Goal: Information Seeking & Learning: Find specific page/section

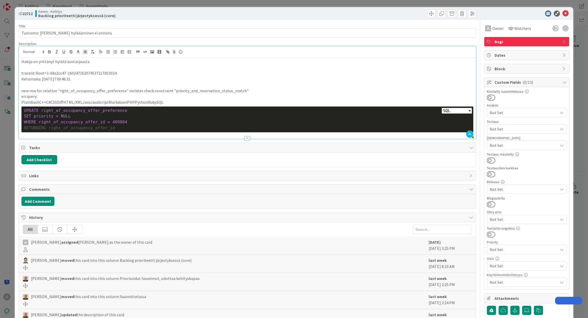
select select "sql"
click at [99, 90] on p "new row for relation "right_of_occupancy_offer_preference" violates check const…" at bounding box center [247, 91] width 452 height 6
copy p "right_of_occupancy_offer_preference"
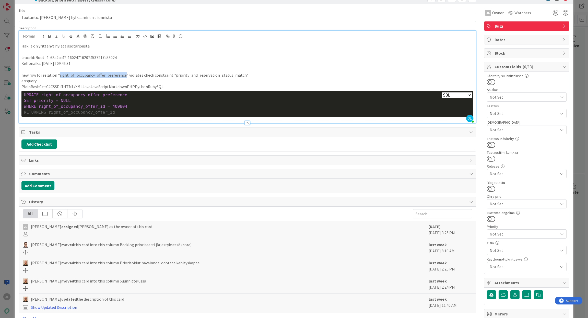
scroll to position [74, 0]
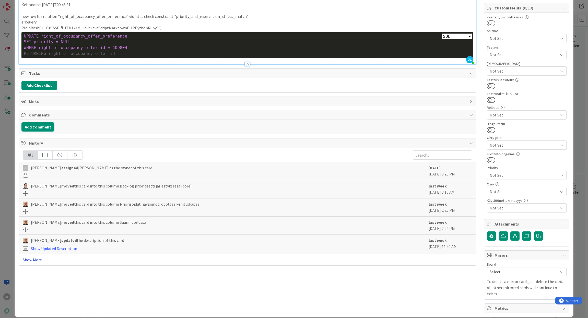
click at [31, 262] on link "Show More..." at bounding box center [247, 260] width 449 height 6
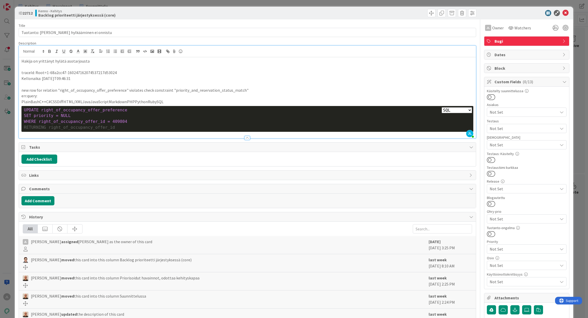
scroll to position [0, 0]
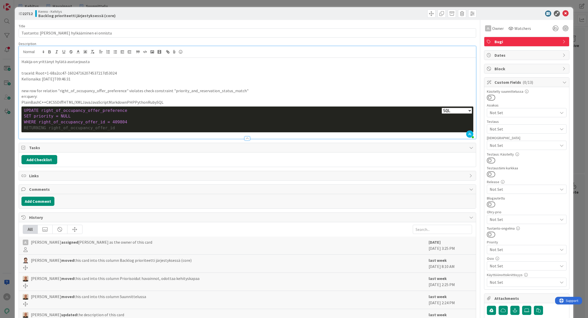
click at [104, 113] on div "UPDATE right_of_occupancy_offer_preference" at bounding box center [247, 111] width 447 height 6
copy span "right_of_occupancy_offer_preference"
click at [112, 120] on span "WHERE right_of_occupancy_offer_id = 409804" at bounding box center [75, 121] width 103 height 5
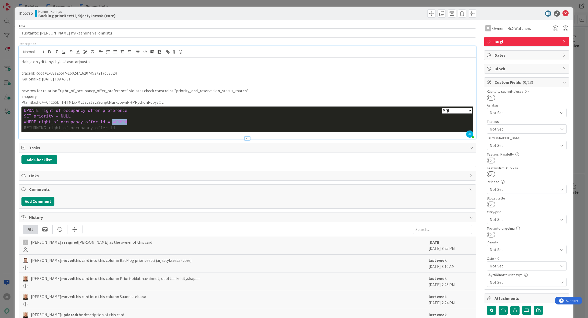
copy span "409804"
click at [119, 123] on div "WHERE right_of_occupancy_offer_id = 409804" at bounding box center [247, 122] width 447 height 6
drag, startPoint x: 125, startPoint y: 122, endPoint x: 11, endPoint y: 107, distance: 115.4
click at [11, 107] on div "ID 22712 Kenno - Kehitys Backlog prioriteetti järjestyksessä (core) Title 46 / …" at bounding box center [294, 159] width 588 height 318
copy div "UPDATE right_of_occupancy_offer_preference SET priority = NULL WHERE right_of_o…"
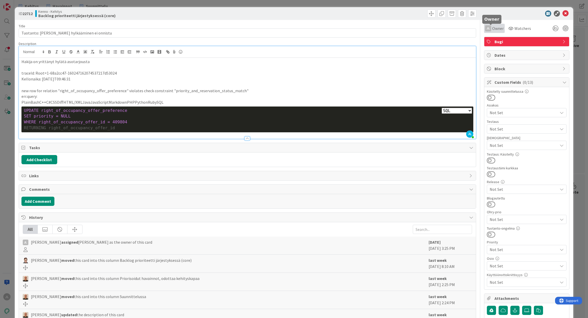
click at [495, 28] on span "Owner" at bounding box center [497, 28] width 11 height 6
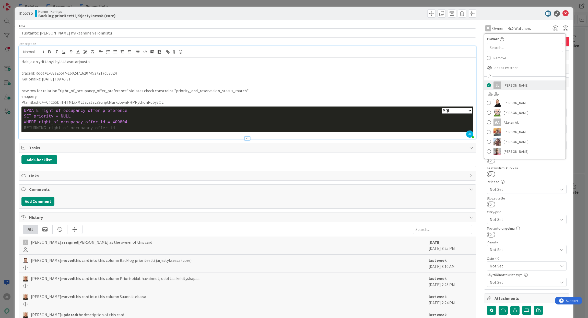
drag, startPoint x: 486, startPoint y: 86, endPoint x: 503, endPoint y: 86, distance: 17.1
click at [487, 86] on span at bounding box center [489, 85] width 4 height 8
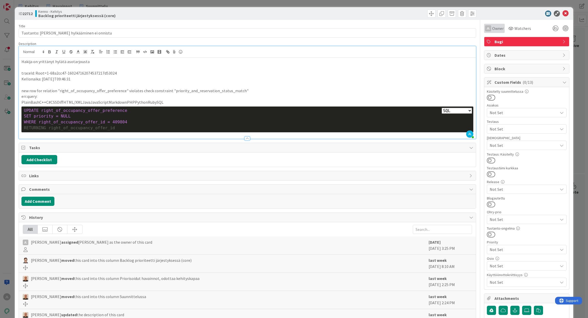
click at [495, 28] on span "Owner" at bounding box center [497, 28] width 11 height 6
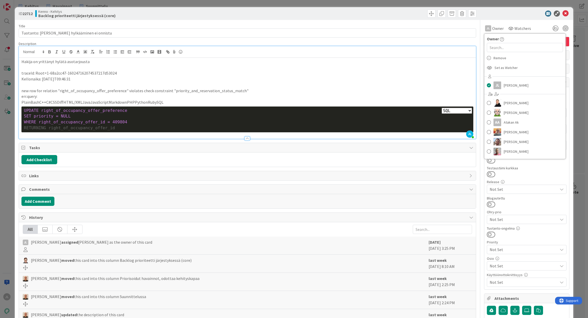
click at [499, 58] on span "Remove" at bounding box center [499, 58] width 13 height 8
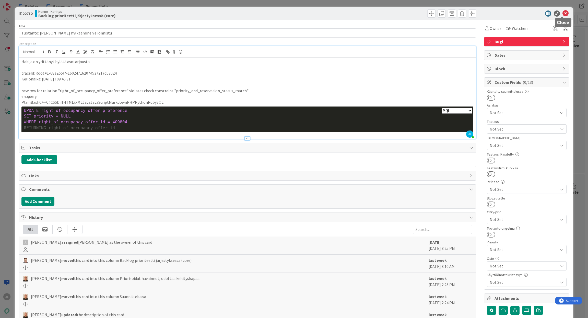
click at [564, 13] on icon at bounding box center [565, 13] width 6 height 6
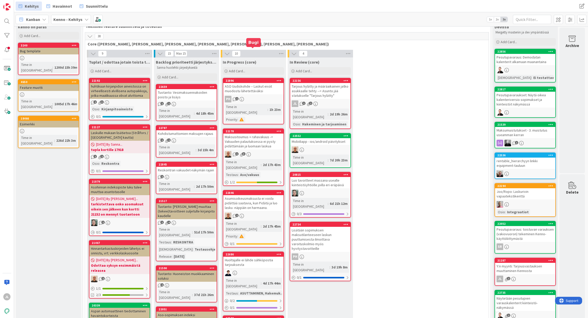
scroll to position [0, 2]
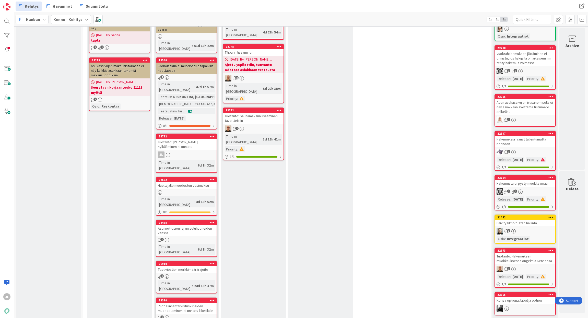
scroll to position [511, 0]
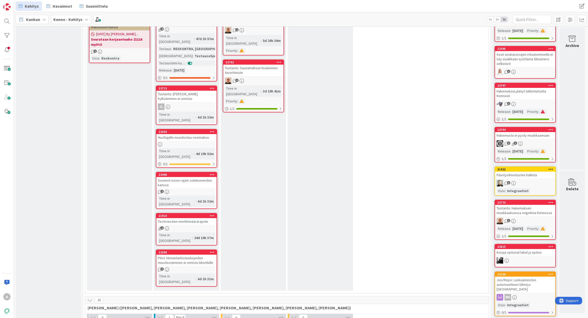
click at [194, 129] on div "22692" at bounding box center [186, 131] width 60 height 5
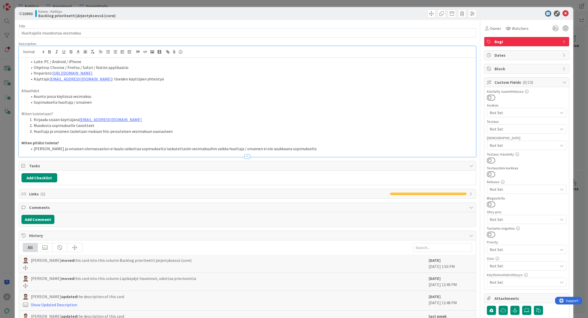
click at [136, 55] on div "Laite: PC / Android / iPhone Ohjelma: Chrome / Firefox / Safari / Natiivi appli…" at bounding box center [247, 101] width 457 height 111
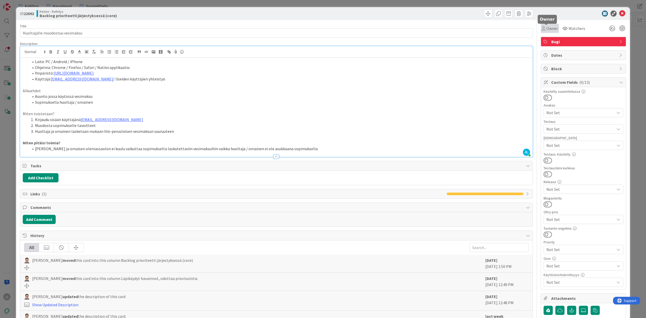
click at [546, 29] on span "Owner" at bounding box center [551, 28] width 11 height 6
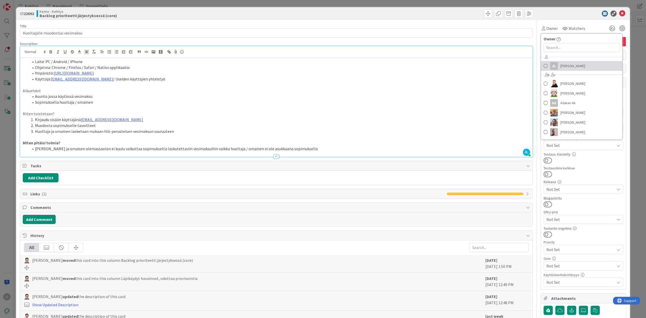
drag, startPoint x: 564, startPoint y: 66, endPoint x: 590, endPoint y: 61, distance: 26.5
click at [564, 66] on span "Jyri Laine" at bounding box center [572, 66] width 25 height 8
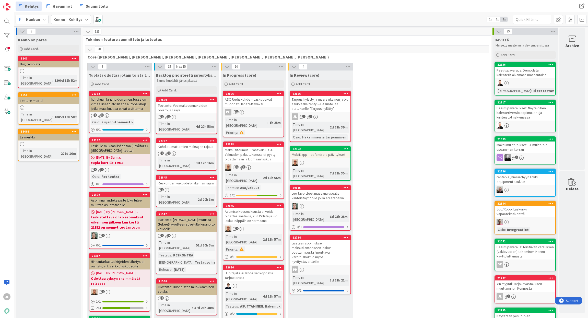
click at [193, 176] on link "22845 Reskontran vakuudet-näkymän rajain 1 Time in Column : 2d 20h 3m" at bounding box center [186, 191] width 61 height 32
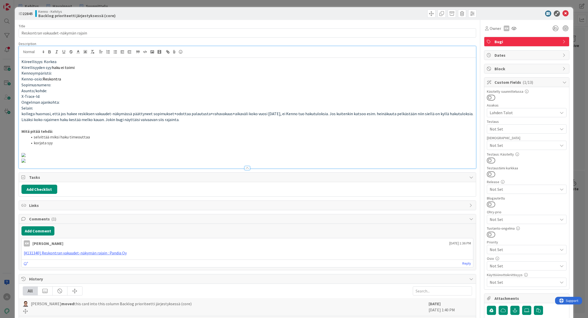
click at [139, 56] on div "Kiireellisyys: Korkea Kiirellisyyden syy: haku ei toimi Kennoympäristö: Kenno-o…" at bounding box center [247, 107] width 457 height 122
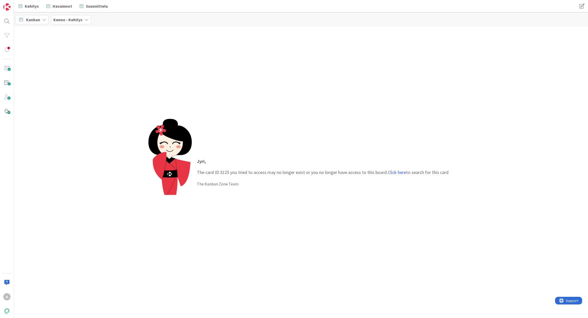
click at [229, 173] on p "Jyri , The card ID 3125 you tried to access may no longer exist or you no longe…" at bounding box center [322, 167] width 251 height 18
click at [225, 171] on p "Jyri , The card ID 3125 you tried to access may no longer exist or you no longe…" at bounding box center [322, 167] width 251 height 18
copy p "3125"
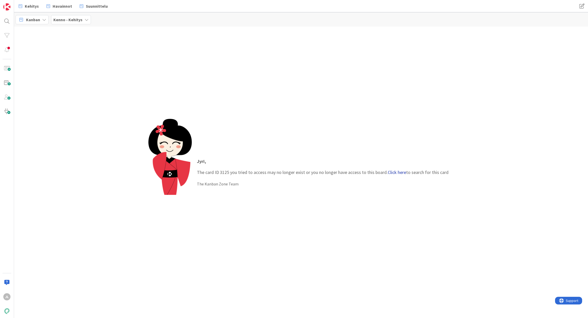
click at [400, 171] on link "Click here" at bounding box center [397, 172] width 18 height 6
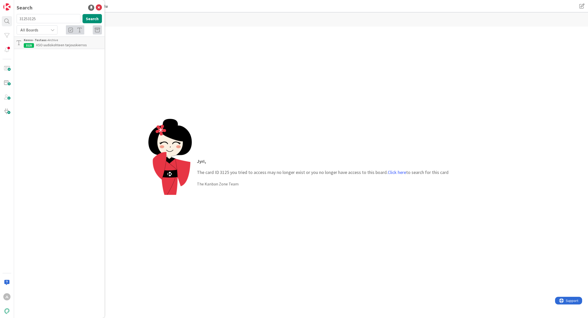
type input "31253125"
click at [45, 42] on b "Kenno - Testaus ›" at bounding box center [36, 40] width 24 height 4
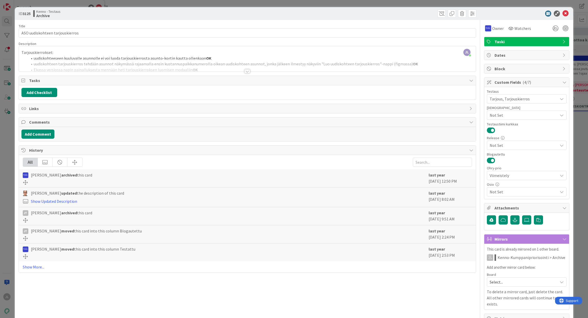
click at [185, 56] on div "JL [PERSON_NAME] just joined Tarjouskierrokset: uudiskohteeseen kuuluvalle asun…" at bounding box center [247, 58] width 457 height 25
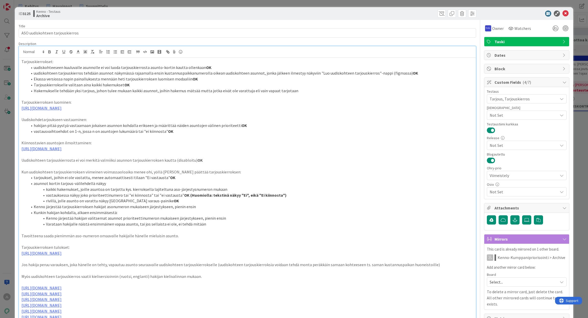
drag, startPoint x: 139, startPoint y: 88, endPoint x: 371, endPoint y: 144, distance: 239.3
click at [371, 144] on p "Kiinnostavien asuntojen ilmoittaminen:" at bounding box center [247, 143] width 452 height 6
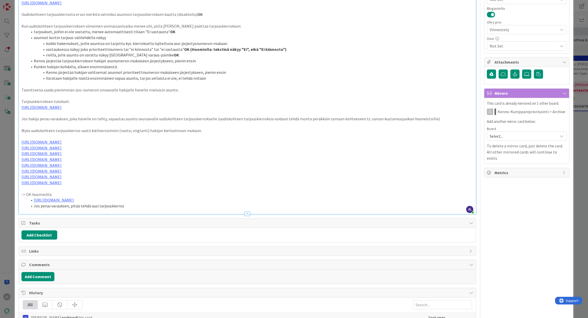
scroll to position [153, 0]
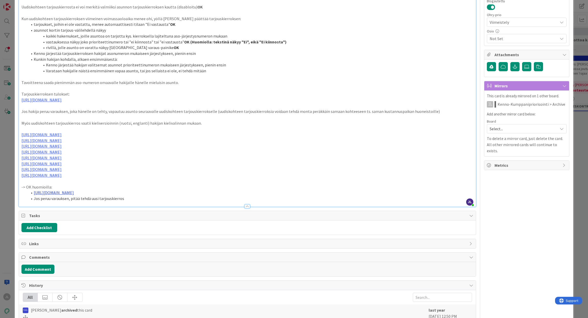
click at [74, 192] on link "https://kanbanzone.io/b/zNAq4MXH/c/10975-Uudiskohdehakemus-nousee-uudelleen-uud…" at bounding box center [54, 192] width 40 height 5
click at [135, 202] on link "https://kanbanzone.io/b/zNAq4MXH/c/10975-Uudiskohdehakemus-nousee-uudelleen-uud…" at bounding box center [134, 202] width 35 height 7
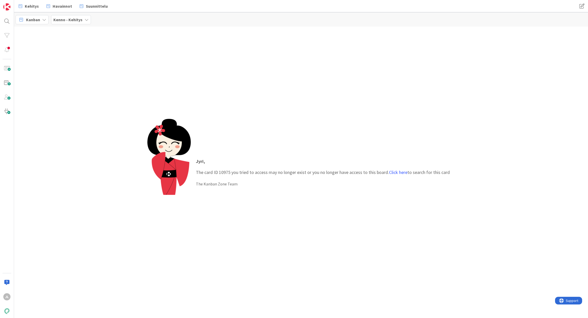
click at [226, 174] on p "Jyri , The card ID 10975 you tried to access may no longer exist or you no long…" at bounding box center [323, 167] width 254 height 18
copy p "10975"
click at [399, 174] on link "Click here" at bounding box center [398, 172] width 18 height 6
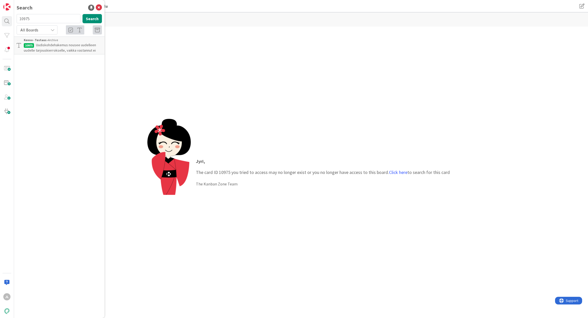
click at [48, 44] on span "Uudiskohdehakemus nousee uudelleen uudelle tarjouskierrokselle, vaikka vastannu…" at bounding box center [60, 48] width 72 height 10
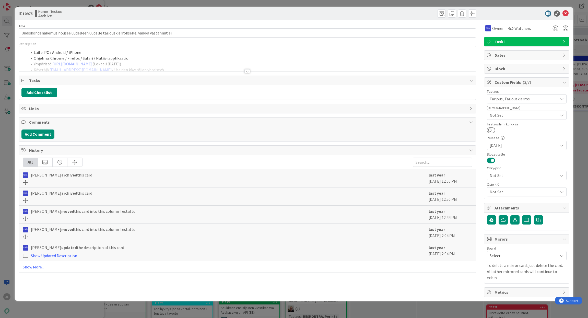
click at [167, 60] on div at bounding box center [247, 64] width 457 height 13
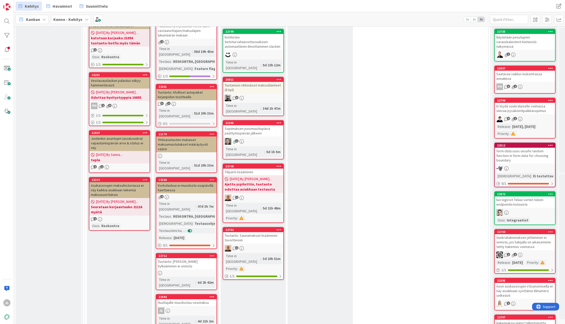
scroll to position [332, 0]
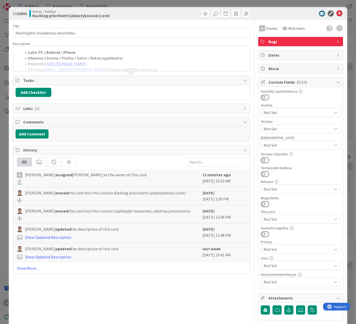
click at [94, 59] on div at bounding box center [131, 64] width 237 height 13
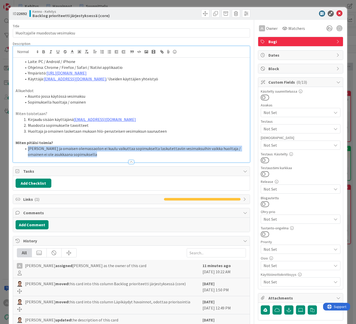
drag, startPoint x: 87, startPoint y: 157, endPoint x: 30, endPoint y: 149, distance: 57.0
click at [30, 149] on div "Description Laite: PC / Android / iPhone Ohjelma: Chrome / Firefox / Safari / N…" at bounding box center [131, 101] width 237 height 121
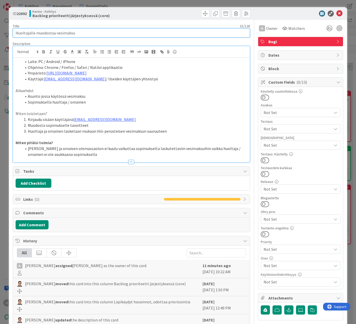
drag, startPoint x: 94, startPoint y: 29, endPoint x: 9, endPoint y: 37, distance: 84.6
click at [0, 31] on html "JL Kehitys Havainnot Suunnittelu Kehitys Havainnot Suunnittelu Kanban Kenno - K…" at bounding box center [178, 162] width 356 height 324
click at [100, 34] on input "Huoltajalle muodostuu vesimaksu" at bounding box center [131, 32] width 237 height 9
